Goal: Learn about a topic

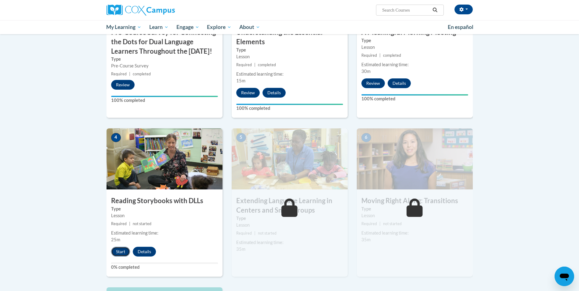
click at [116, 254] on button "Start" at bounding box center [120, 252] width 19 height 10
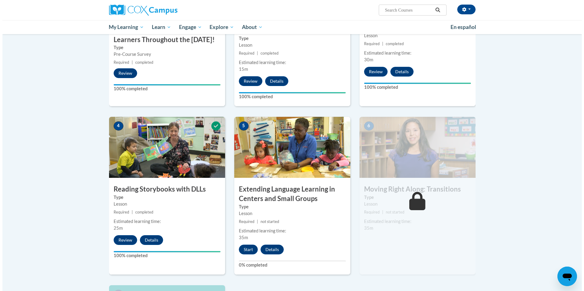
scroll to position [244, 0]
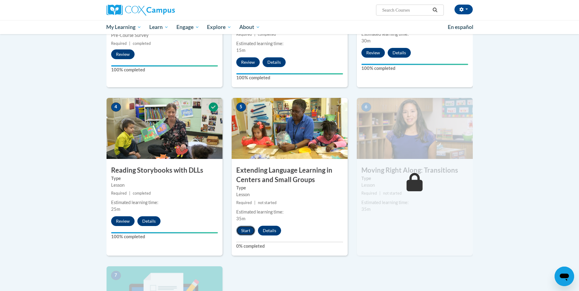
click at [245, 231] on button "Start" at bounding box center [245, 231] width 19 height 10
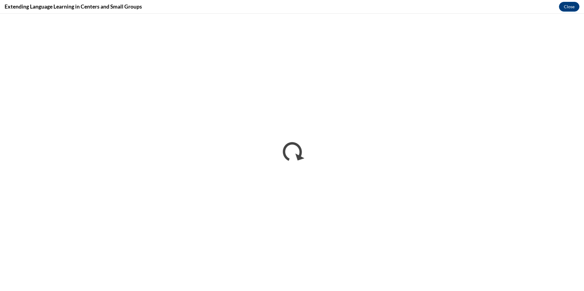
scroll to position [0, 0]
